Goal: Task Accomplishment & Management: Use online tool/utility

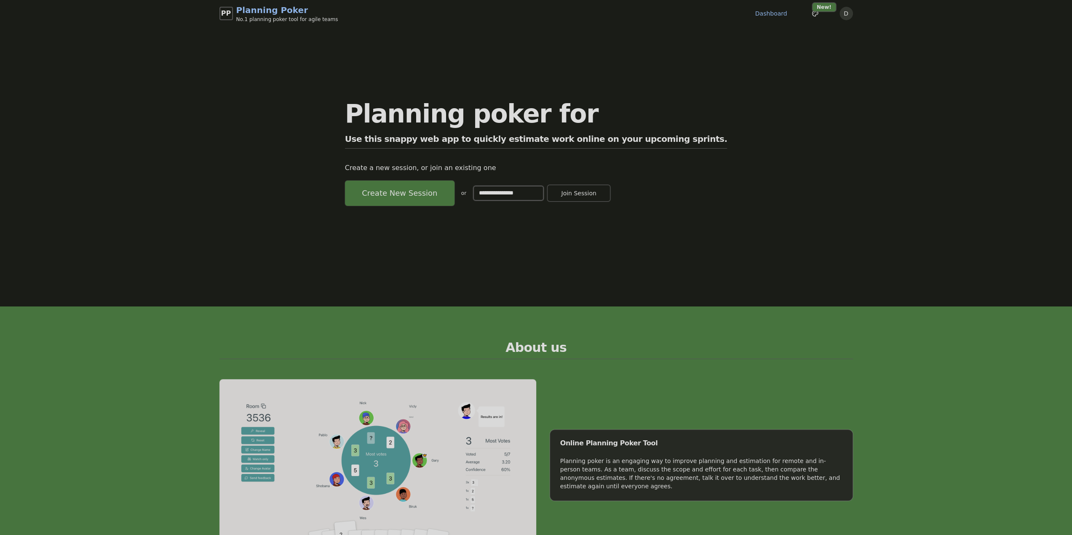
click at [444, 198] on button "Create New Session" at bounding box center [400, 193] width 110 height 25
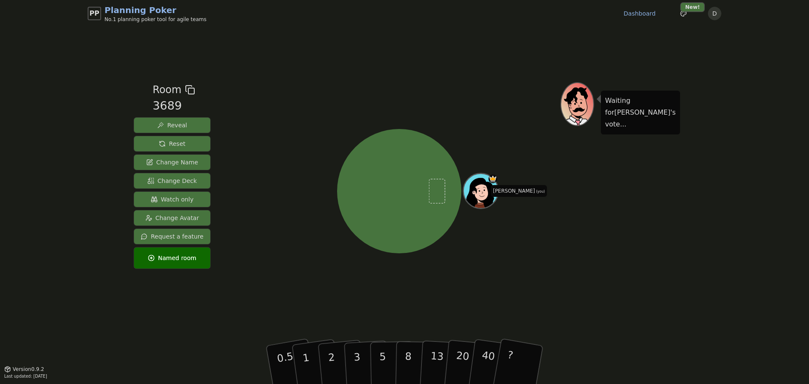
click at [660, 201] on div "Waiting for [PERSON_NAME] 's vote..." at bounding box center [619, 198] width 118 height 232
click at [166, 217] on span "Change Avatar" at bounding box center [172, 218] width 54 height 8
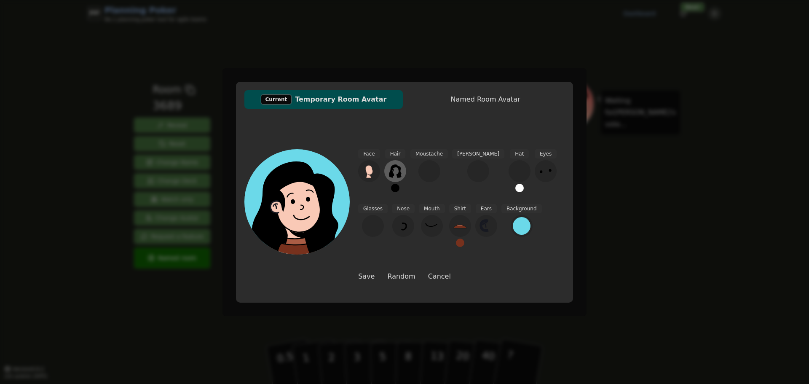
click at [393, 169] on icon at bounding box center [394, 170] width 13 height 13
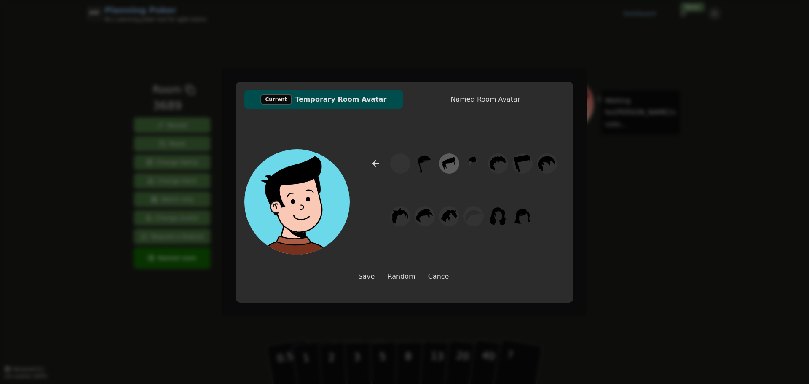
click at [449, 161] on icon at bounding box center [449, 163] width 13 height 13
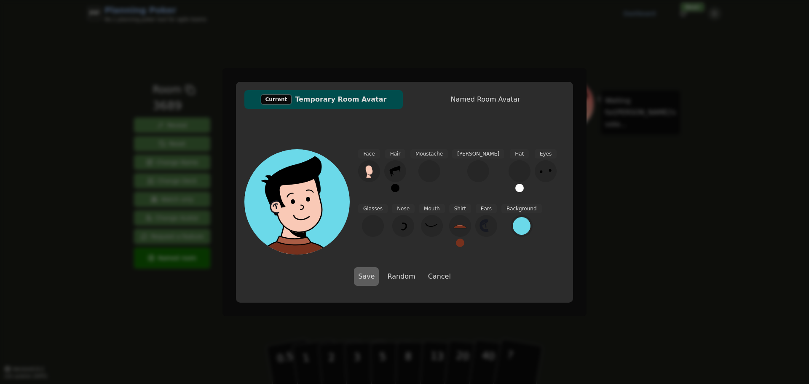
click at [366, 276] on button "Save" at bounding box center [366, 276] width 25 height 19
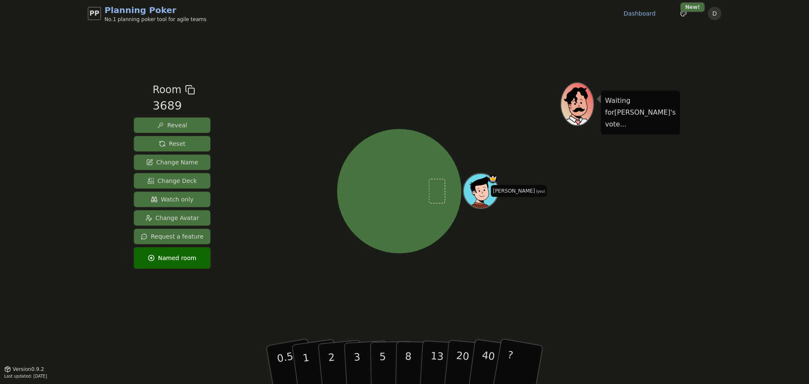
click at [174, 196] on span "Watch only" at bounding box center [172, 199] width 43 height 8
